Goal: Task Accomplishment & Management: Use online tool/utility

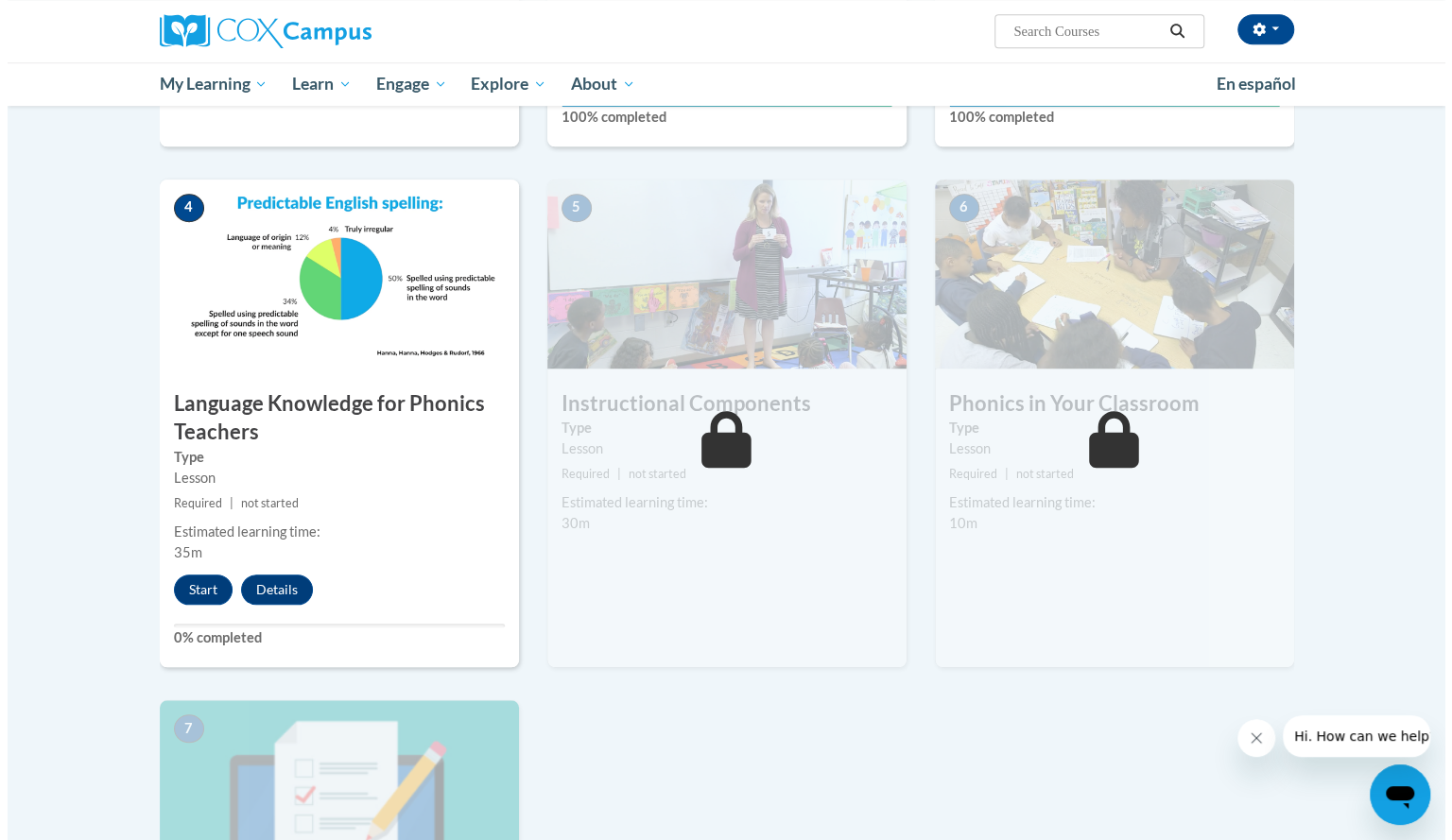
scroll to position [808, 0]
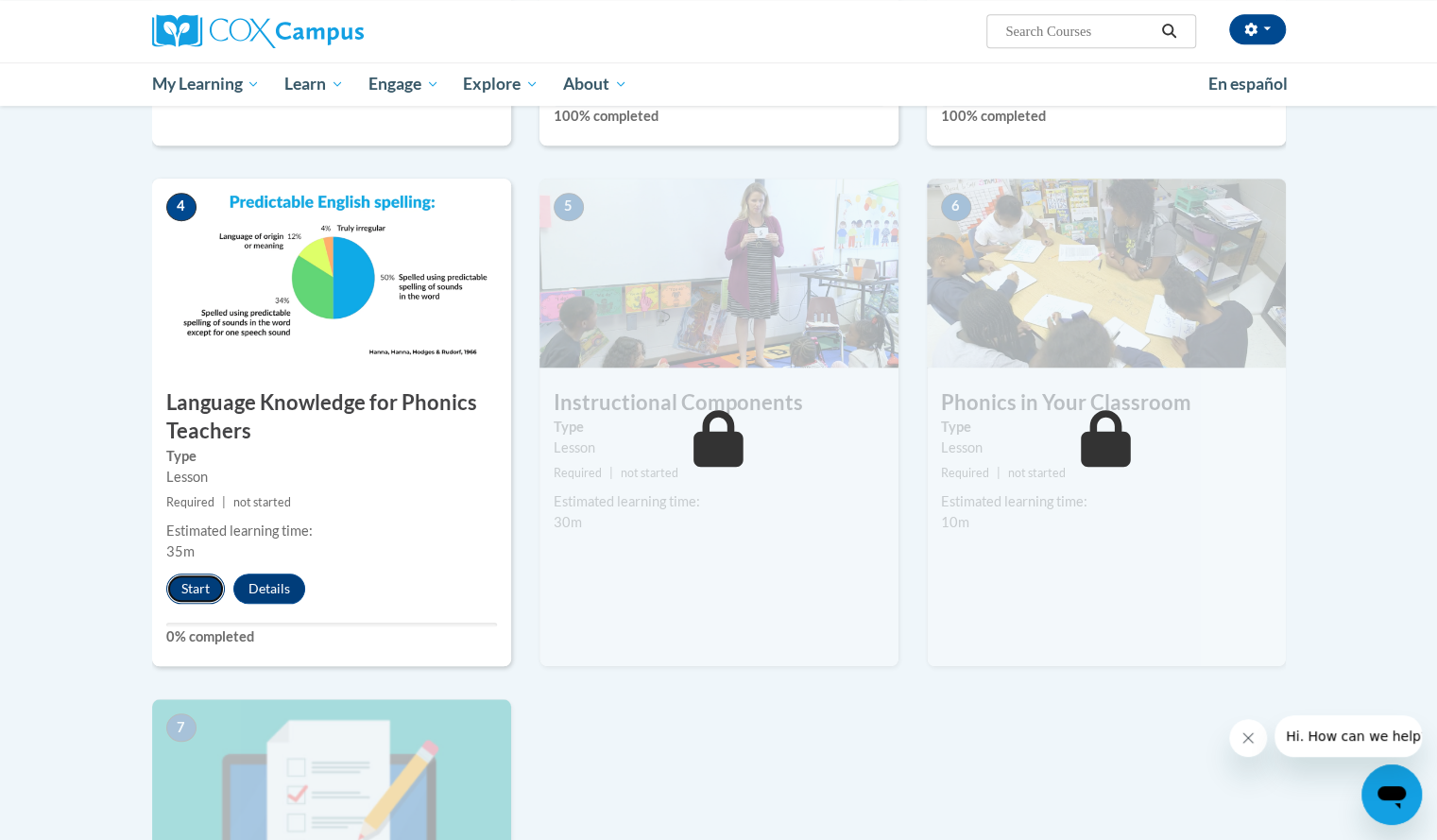
click at [195, 588] on button "Start" at bounding box center [195, 588] width 59 height 30
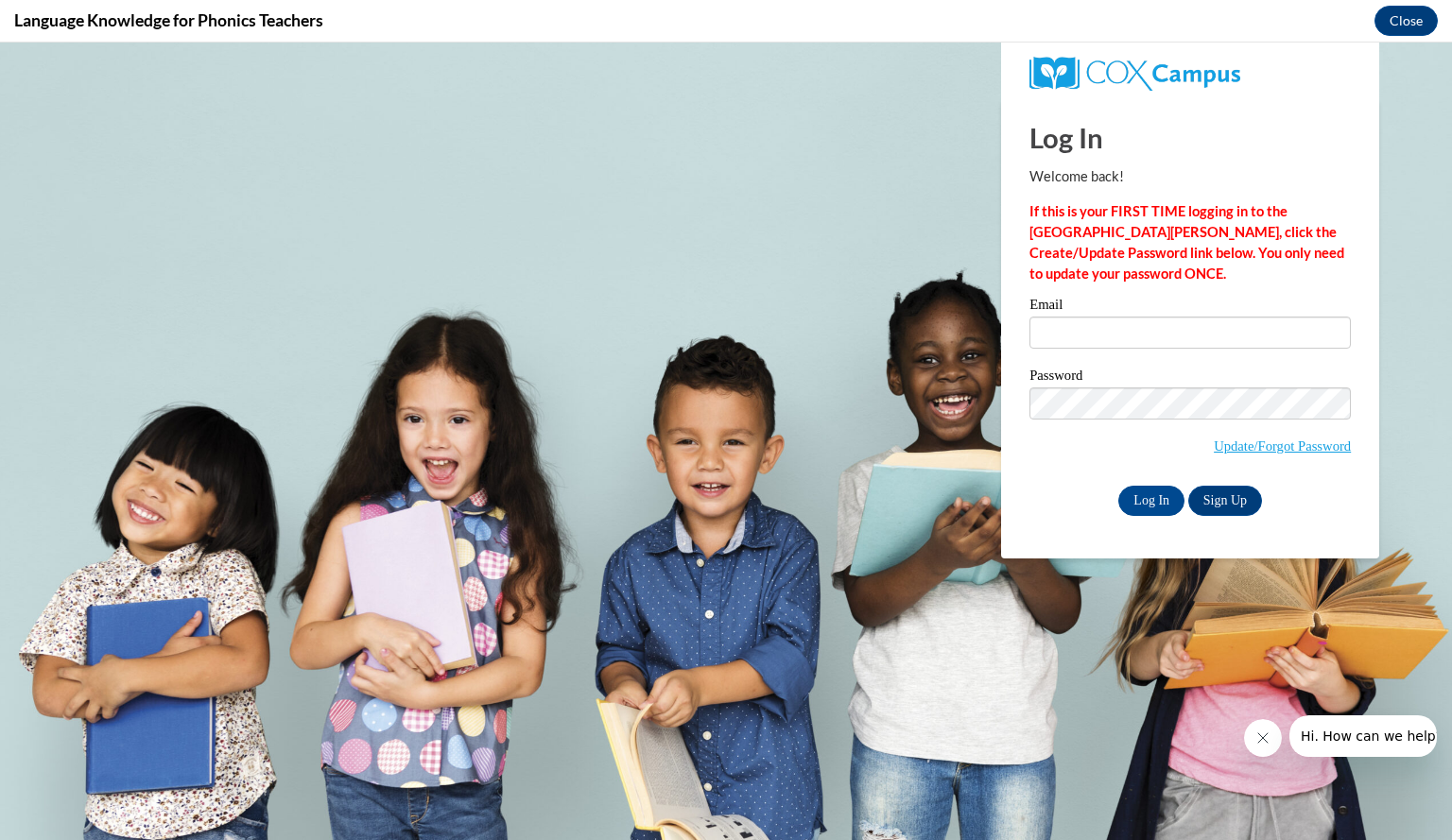
scroll to position [0, 0]
click at [1113, 327] on input "Email" at bounding box center [1190, 332] width 321 height 32
type input "[EMAIL_ADDRESS][DOMAIN_NAME]"
click at [1156, 492] on input "Log In" at bounding box center [1151, 501] width 67 height 30
